Goal: Task Accomplishment & Management: Use online tool/utility

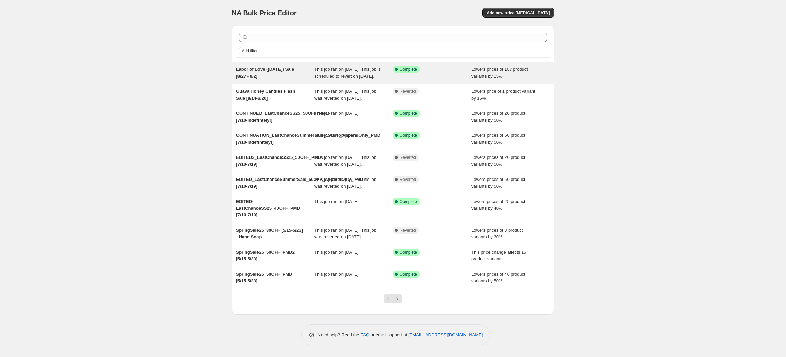
click at [292, 68] on span "Labor of Love ([DATE]) Sale [8/27 - 9/2]" at bounding box center [265, 73] width 58 height 12
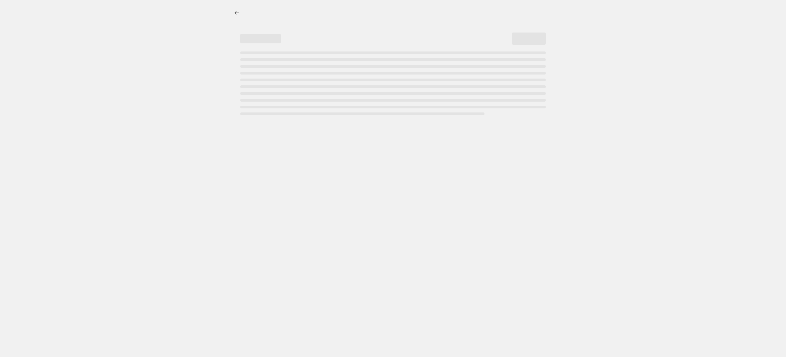
select select "percentage"
select select "collection"
